Goal: Task Accomplishment & Management: Manage account settings

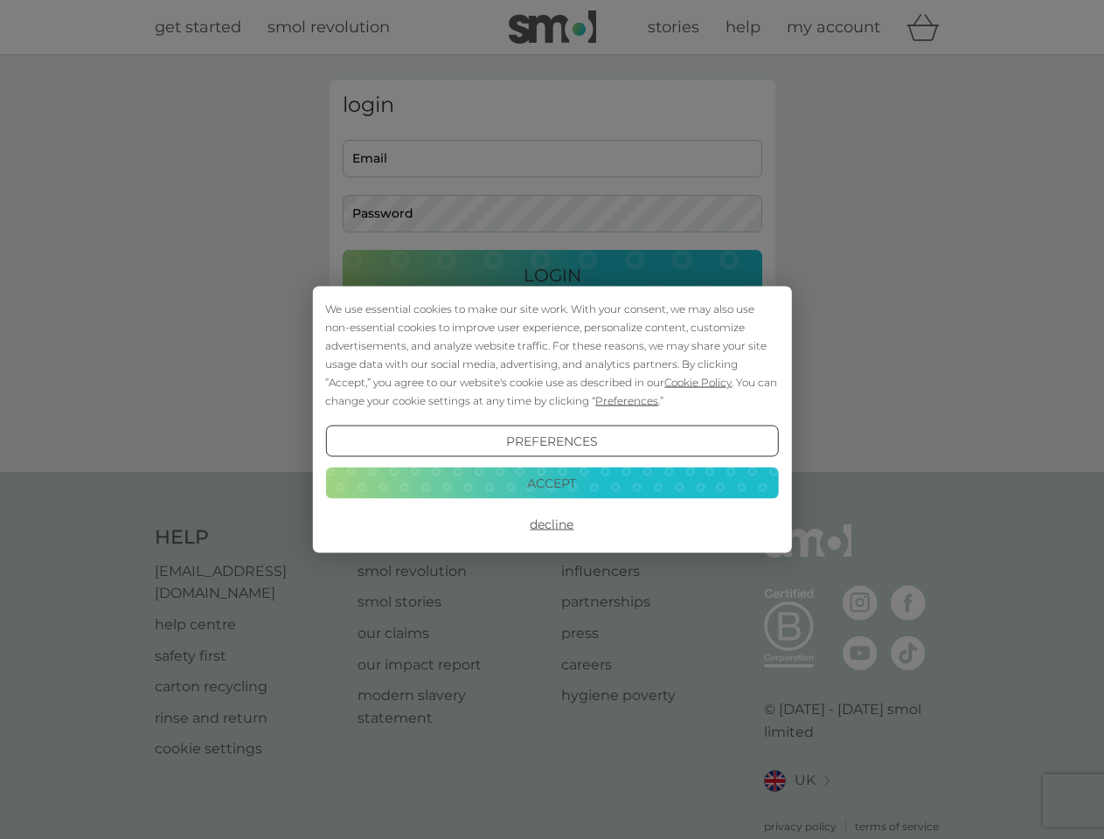
click at [698, 382] on span "Cookie Policy" at bounding box center [697, 382] width 67 height 13
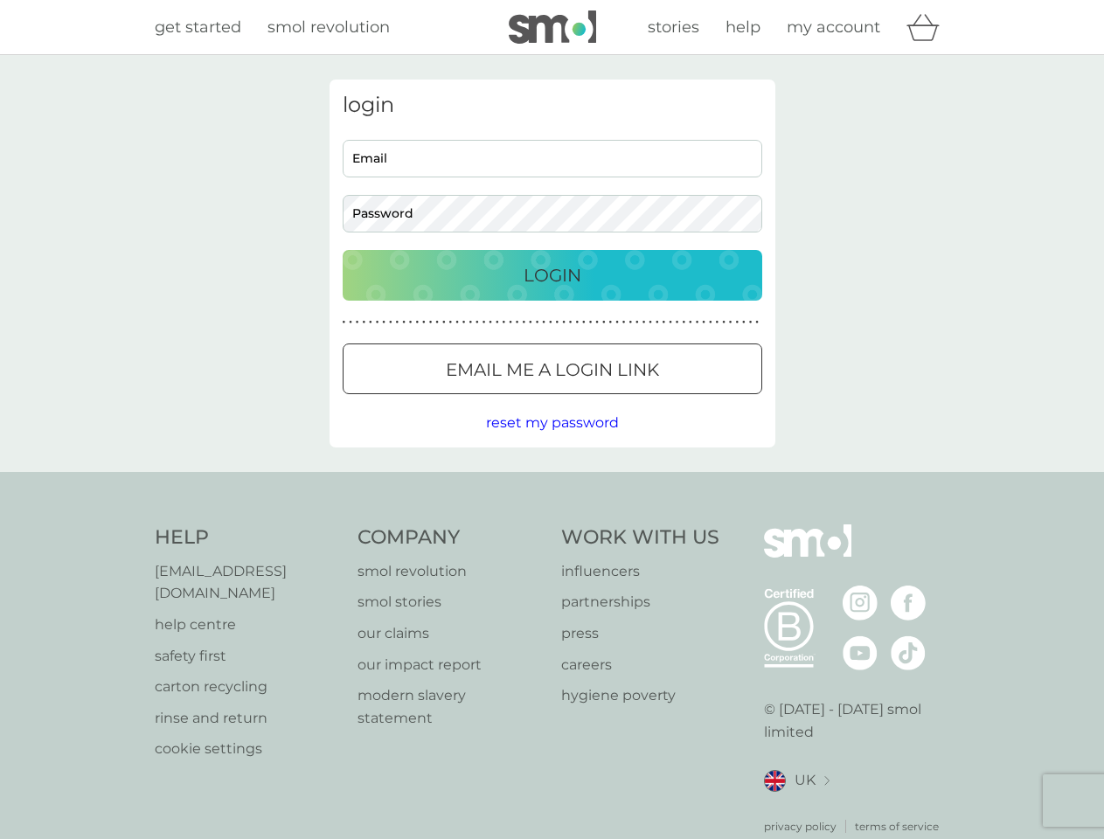
click at [625, 400] on div "login Email Password Login ● ● ● ● ● ● ● ● ● ● ● ● ● ● ● ● ● ● ● ● ● ● ● ● ● ● …" at bounding box center [553, 264] width 446 height 368
click at [552, 441] on div "login Email Password Login ● ● ● ● ● ● ● ● ● ● ● ● ● ● ● ● ● ● ● ● ● ● ● ● ● ● …" at bounding box center [553, 264] width 446 height 368
click at [552, 524] on div "Help [EMAIL_ADDRESS][DOMAIN_NAME] help centre safety first carton recycling rin…" at bounding box center [552, 679] width 795 height 310
click at [552, 482] on div "Help [EMAIL_ADDRESS][DOMAIN_NAME] help centre safety first carton recycling rin…" at bounding box center [552, 679] width 1104 height 415
